Goal: Register for event/course

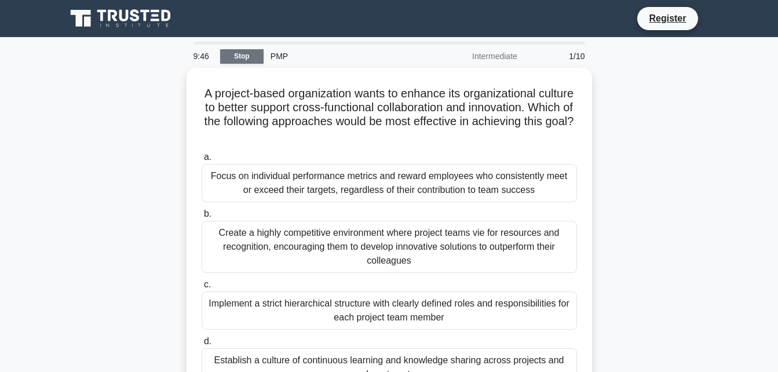
click at [262, 57] on link "Stop" at bounding box center [241, 56] width 43 height 14
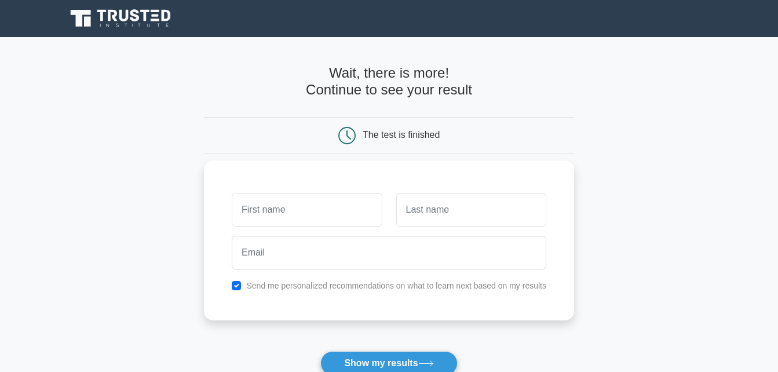
click at [289, 206] on input "text" at bounding box center [307, 210] width 150 height 34
click at [288, 206] on input "text" at bounding box center [307, 210] width 150 height 34
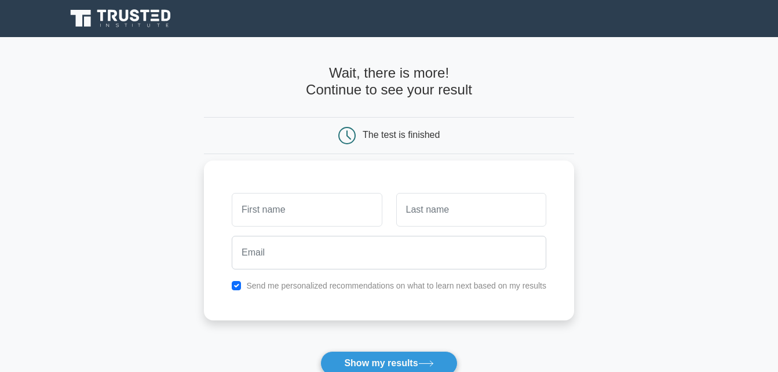
click at [288, 206] on input "text" at bounding box center [307, 210] width 150 height 34
type input "[PERSON_NAME]"
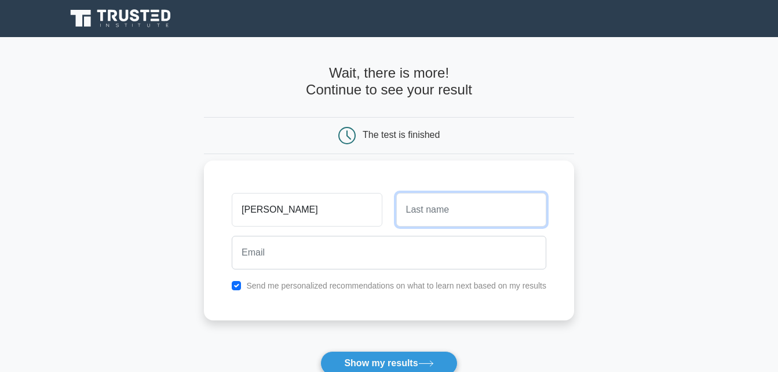
click at [439, 215] on input "text" at bounding box center [471, 210] width 150 height 34
type input "tezra"
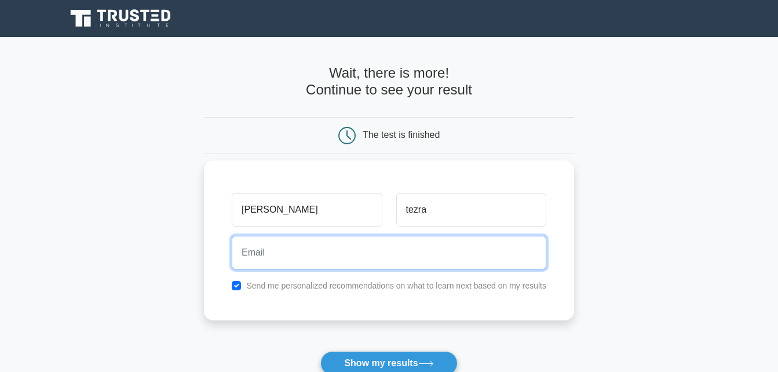
click at [331, 255] on input "email" at bounding box center [389, 253] width 315 height 34
click at [323, 253] on input "mildredtezra345222@" at bounding box center [389, 253] width 315 height 34
click at [323, 253] on input "mildredtezra345@" at bounding box center [389, 253] width 315 height 34
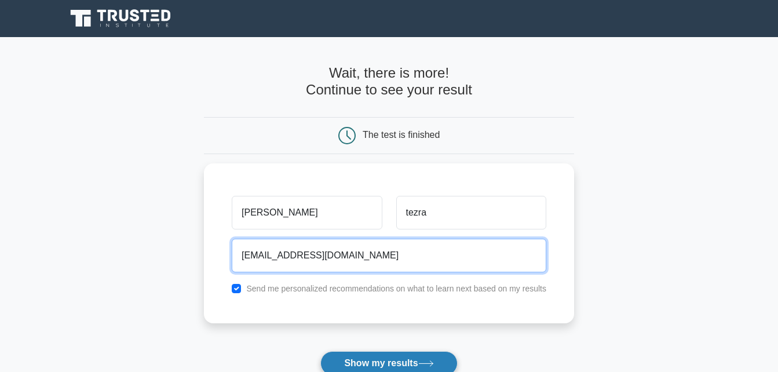
type input "[EMAIL_ADDRESS][DOMAIN_NAME]"
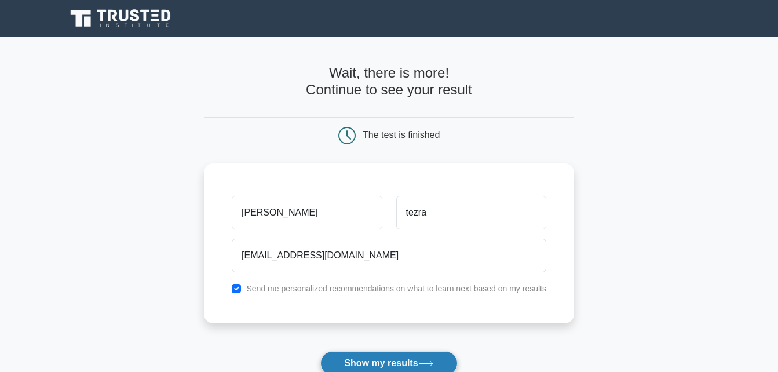
click at [377, 365] on button "Show my results" at bounding box center [388, 363] width 137 height 24
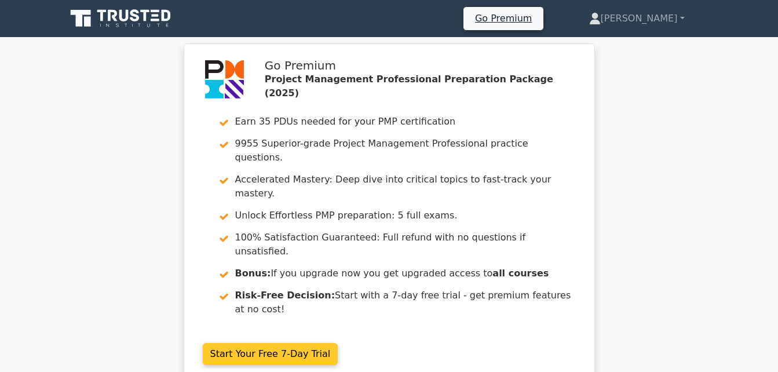
click at [264, 343] on link "Start Your Free 7-Day Trial" at bounding box center [271, 354] width 136 height 22
